Goal: Check status

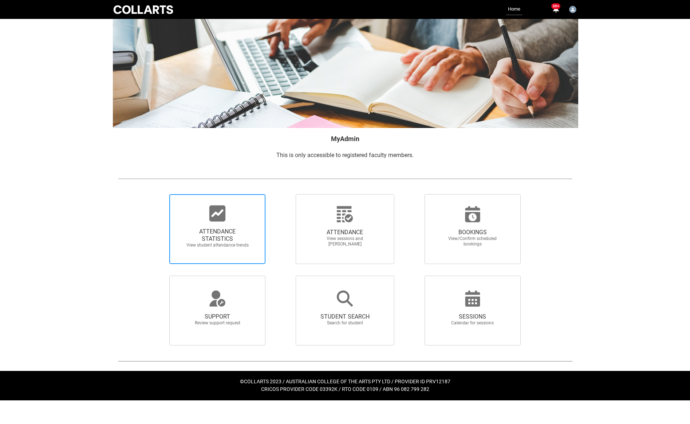
click at [215, 210] on icon at bounding box center [217, 214] width 16 height 16
click at [157, 194] on input "ATTENDANCE STATISTICS View student attendance trends" at bounding box center [157, 194] width 0 height 0
radio input "true"
